Goal: Task Accomplishment & Management: Complete application form

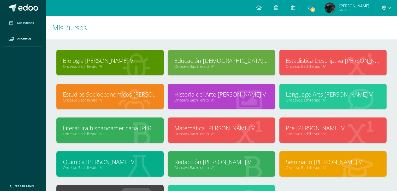
click at [130, 99] on link "Onceavo Bachillerato "A"" at bounding box center [110, 99] width 94 height 5
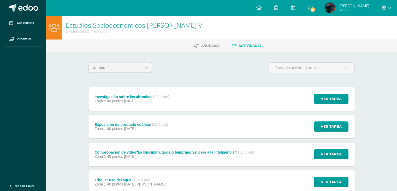
click at [135, 128] on span "[DATE]" at bounding box center [129, 128] width 11 height 4
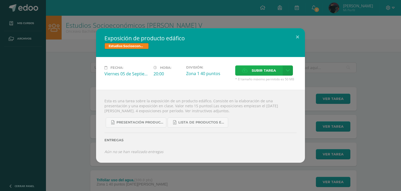
click at [263, 68] on span "Subir tarea" at bounding box center [264, 71] width 24 height 10
click at [0, 0] on input "Subir tarea" at bounding box center [0, 0] width 0 height 0
click at [287, 68] on icon at bounding box center [288, 70] width 4 height 4
click at [277, 82] on link "Subir enlace" at bounding box center [269, 82] width 52 height 8
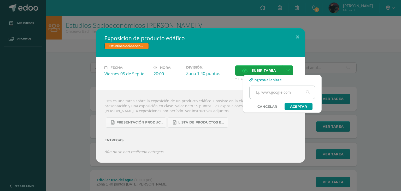
paste input "https://www.canva.com/design/DAGwoC4S_k4/RUS6dkx67fRXfR29p-5FQw/edit?utm_conten…"
type input "https://www.canva.com/design/DAGwoC4S_k4/RUS6dkx67fRXfR29p-5FQw/edit?utm_conten…"
click at [303, 106] on link "Aceptar" at bounding box center [298, 106] width 28 height 7
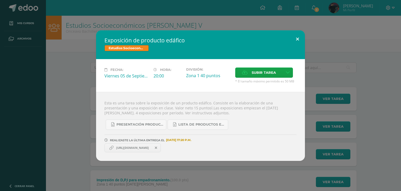
click at [297, 39] on button at bounding box center [297, 39] width 15 height 18
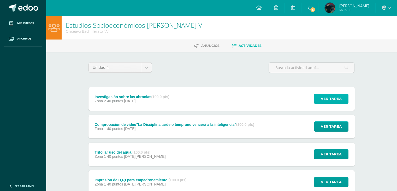
click at [330, 96] on span "Ver tarea" at bounding box center [331, 99] width 21 height 10
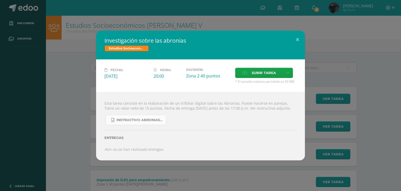
click at [140, 119] on link "Instructivo abronias 2025.docx" at bounding box center [136, 120] width 61 height 10
